Goal: Transaction & Acquisition: Purchase product/service

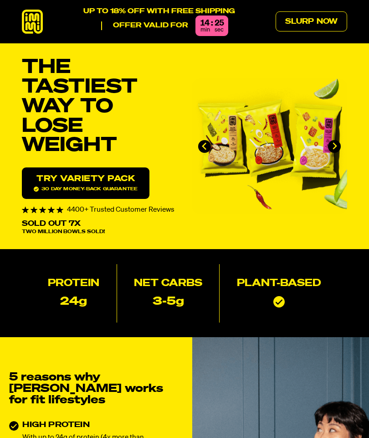
click at [338, 22] on link "Slurp Now" at bounding box center [312, 21] width 72 height 20
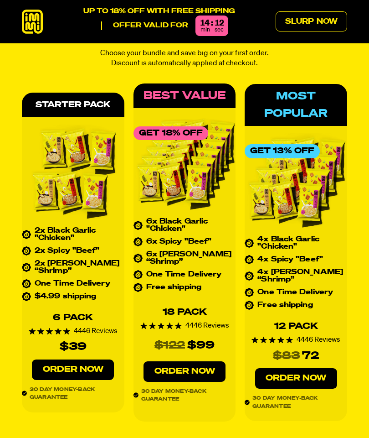
scroll to position [3427, 0]
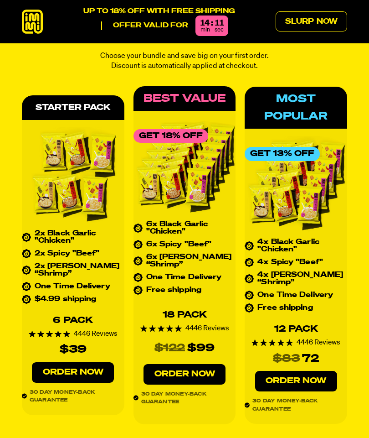
click at [73, 138] on img at bounding box center [73, 176] width 103 height 98
click at [69, 142] on img at bounding box center [73, 176] width 103 height 98
click at [59, 172] on img at bounding box center [73, 176] width 103 height 98
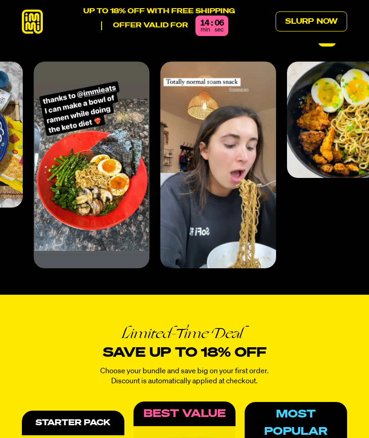
scroll to position [3111, 0]
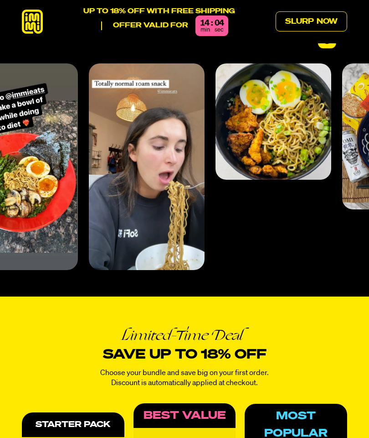
click at [204, 334] on h2 "Limited-Time Deal Save up to 18% off" at bounding box center [184, 345] width 169 height 36
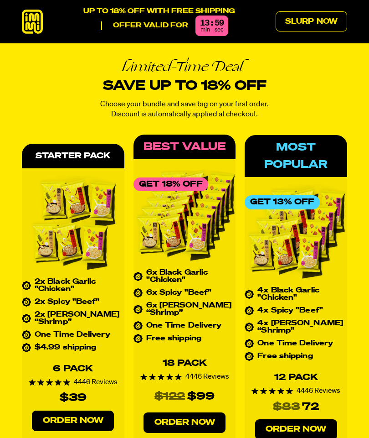
scroll to position [3379, 0]
click at [92, 410] on link "Order Now" at bounding box center [73, 420] width 82 height 21
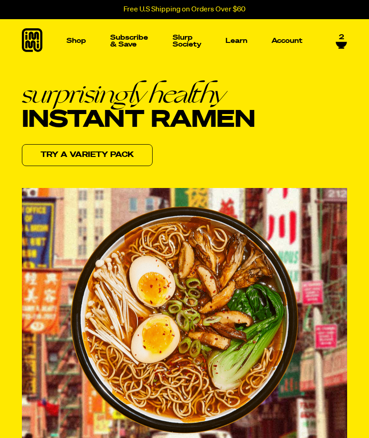
click at [268, 191] on img "Main navigation" at bounding box center [264, 144] width 129 height 129
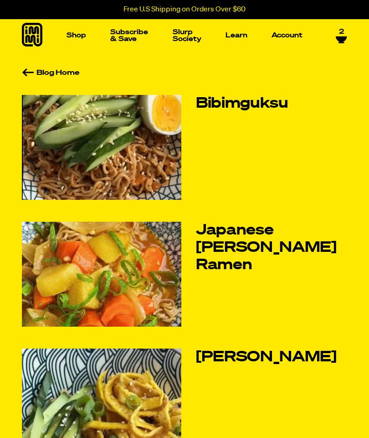
scroll to position [3, 0]
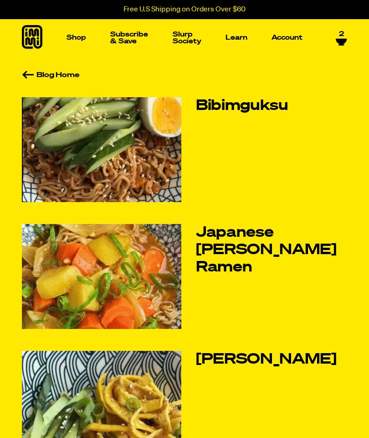
click at [113, 118] on img at bounding box center [102, 149] width 160 height 105
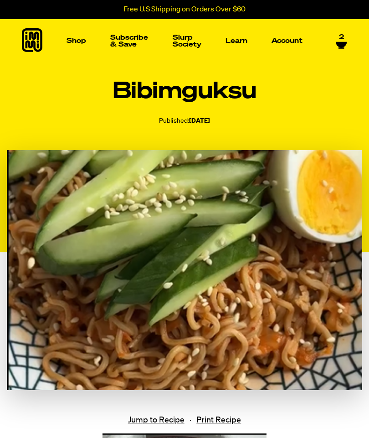
click at [242, 272] on img at bounding box center [184, 270] width 355 height 240
click at [161, 189] on img "Main navigation" at bounding box center [105, 144] width 129 height 129
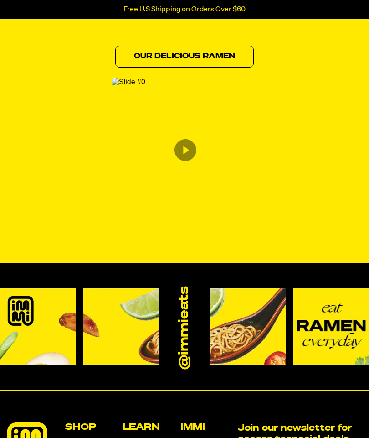
scroll to position [692, 0]
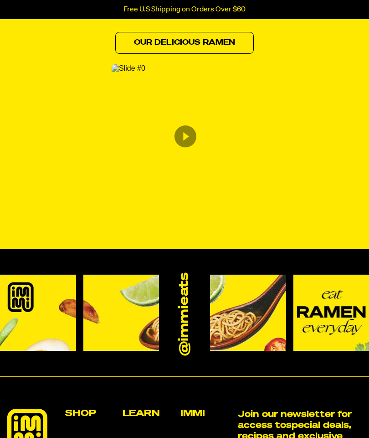
click at [135, 45] on link "Our Delicious Ramen" at bounding box center [184, 43] width 139 height 22
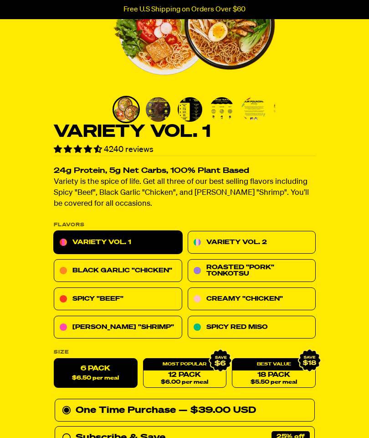
scroll to position [148, 0]
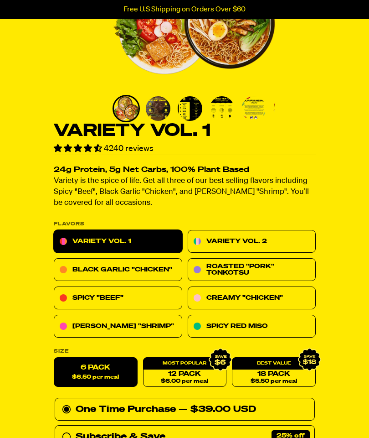
click at [165, 266] on link "Black Garlic "Chicken"" at bounding box center [118, 269] width 129 height 23
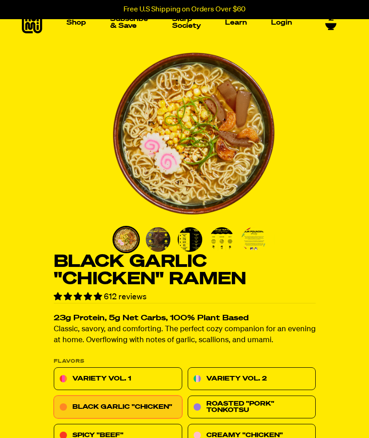
scroll to position [19, 0]
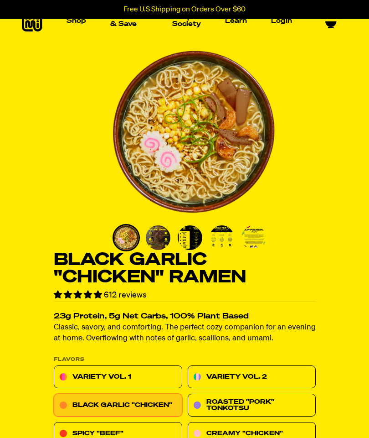
click at [147, 235] on img "Go to slide 2" at bounding box center [158, 237] width 25 height 25
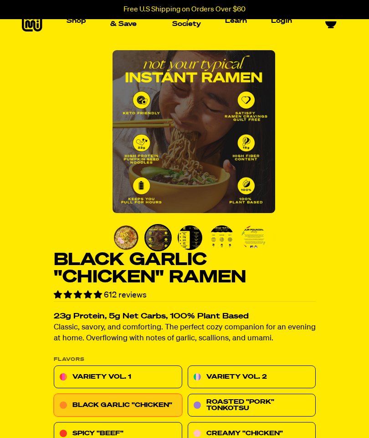
click at [190, 232] on img "Go to slide 3" at bounding box center [190, 237] width 25 height 25
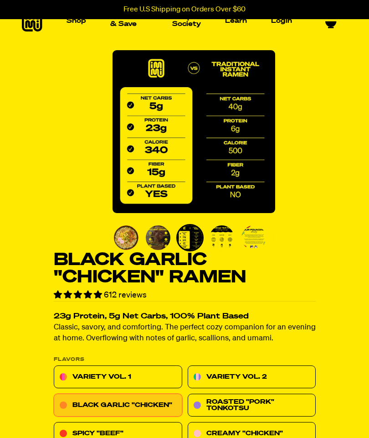
click at [214, 240] on img "Go to slide 4" at bounding box center [222, 237] width 25 height 25
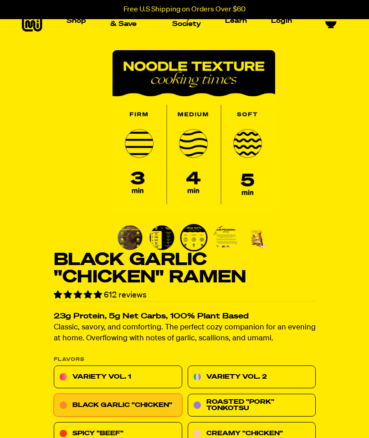
click at [226, 232] on img "Go to slide 5" at bounding box center [225, 237] width 25 height 25
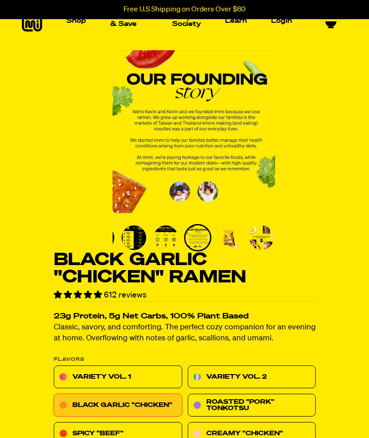
click at [219, 237] on img "Go to slide 6" at bounding box center [229, 237] width 25 height 25
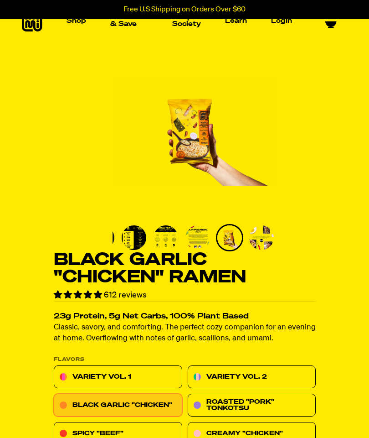
click at [261, 246] on img "Go to slide 7" at bounding box center [261, 237] width 25 height 25
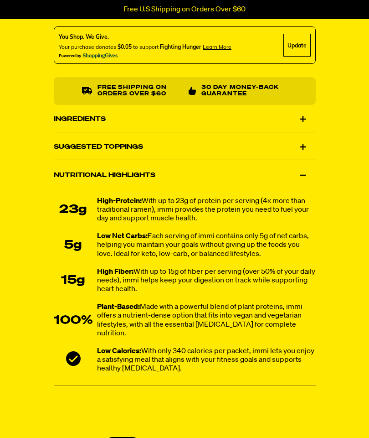
scroll to position [743, 0]
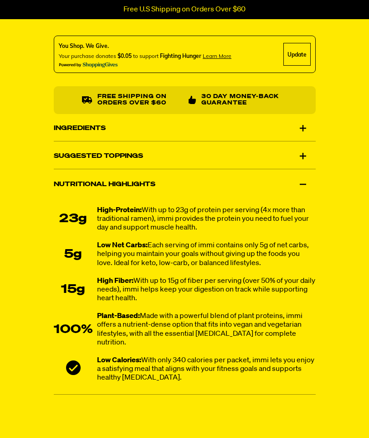
click at [306, 134] on div "Ingredients" at bounding box center [185, 128] width 262 height 26
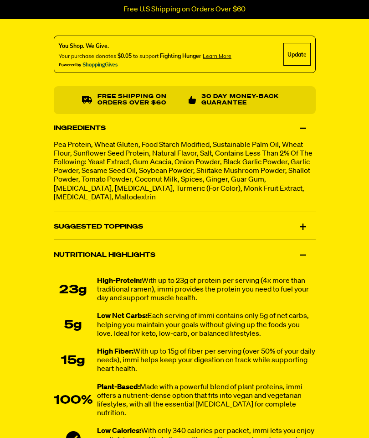
click at [289, 248] on div "Nutritional Highlights" at bounding box center [185, 255] width 262 height 26
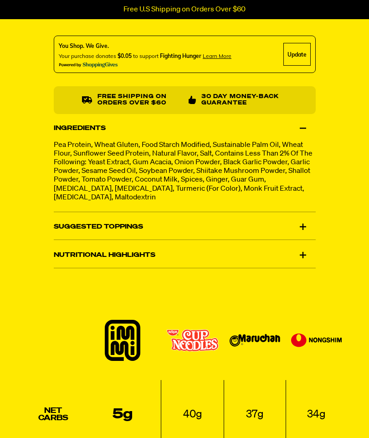
click at [308, 221] on div "Suggested Toppings" at bounding box center [185, 227] width 262 height 26
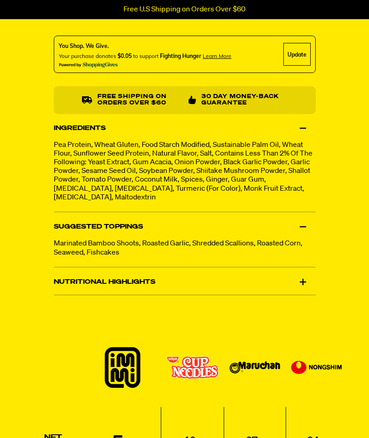
click at [292, 229] on div "Suggested Toppings" at bounding box center [185, 227] width 262 height 26
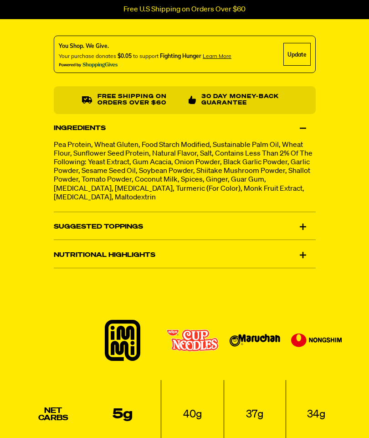
click at [273, 260] on div "Nutritional Highlights" at bounding box center [185, 255] width 262 height 26
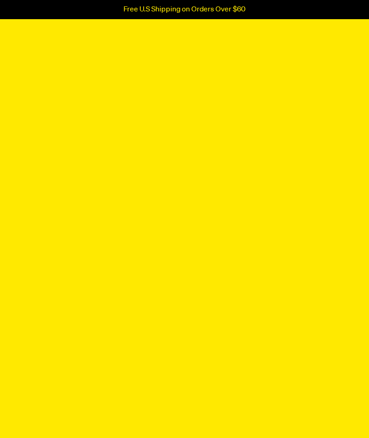
scroll to position [3277, 0]
